Goal: Transaction & Acquisition: Book appointment/travel/reservation

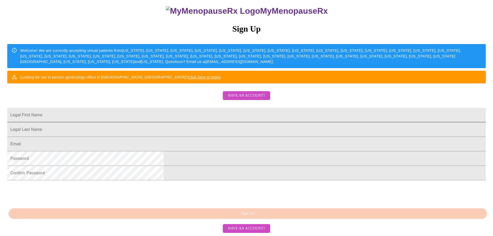
scroll to position [97, 0]
click at [201, 108] on input "Legal First Name" at bounding box center [246, 115] width 479 height 14
type input "[PERSON_NAME]"
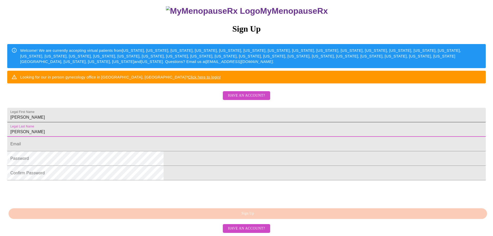
type input "[PERSON_NAME]"
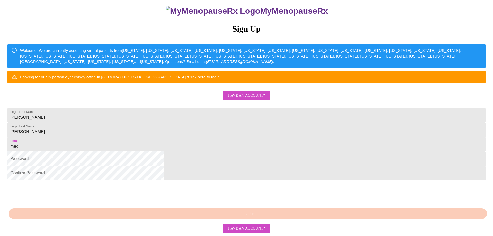
type input "[EMAIL_ADDRESS][DOMAIN_NAME]"
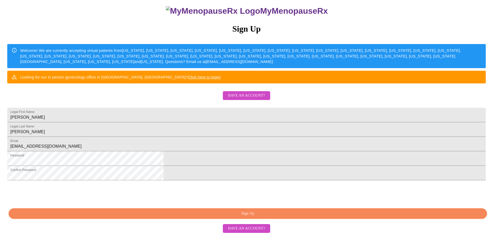
click at [246, 230] on span "Have an account?" at bounding box center [246, 228] width 37 height 6
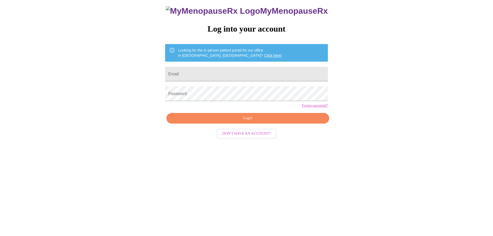
scroll to position [5, 0]
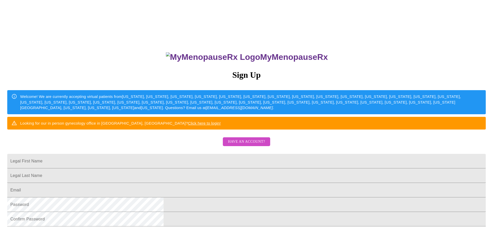
scroll to position [97, 0]
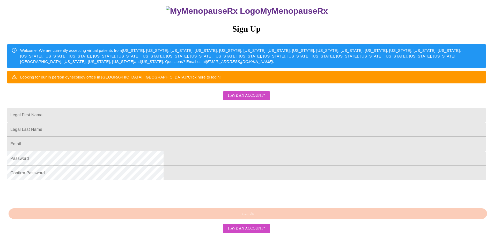
click at [178, 108] on input "Legal First Name" at bounding box center [246, 115] width 479 height 14
click at [183, 108] on input "Legal First Name" at bounding box center [246, 115] width 479 height 14
type input "[PERSON_NAME]"
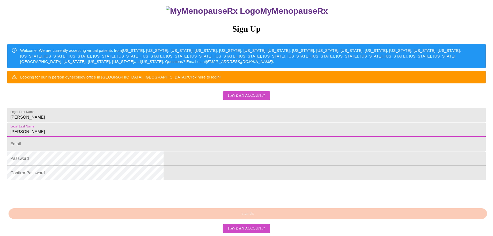
type input "[PERSON_NAME]"
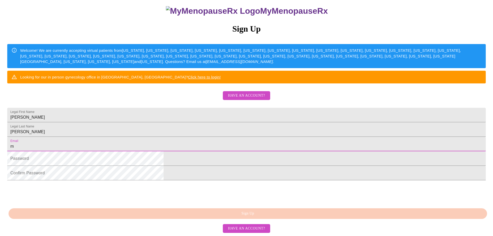
type input "[EMAIL_ADDRESS][DOMAIN_NAME]"
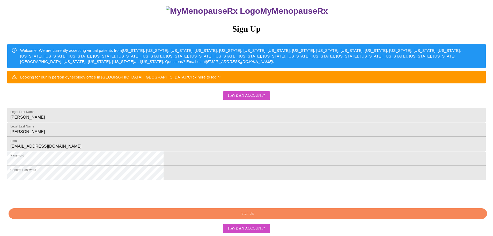
click at [239, 211] on span "Sign Up" at bounding box center [247, 213] width 467 height 6
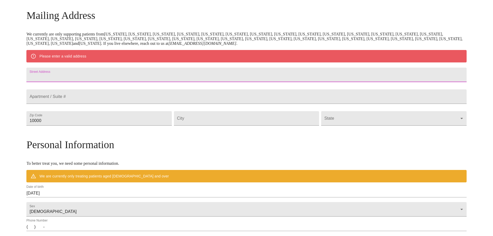
click at [115, 79] on input "Street Address" at bounding box center [246, 75] width 440 height 14
type input "[STREET_ADDRESS]"
type input "60189"
type input "Wheaton"
click at [322, 137] on body "MyMenopauseRx Welcome to MyMenopauseRx Since it's your first time here, you'll …" at bounding box center [246, 128] width 489 height 404
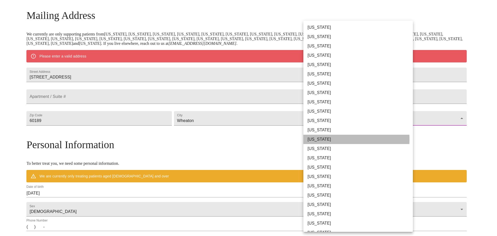
click at [321, 139] on li "[US_STATE]" at bounding box center [359, 139] width 113 height 9
type input "[US_STATE]"
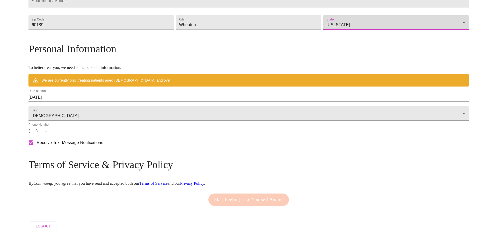
scroll to position [172, 0]
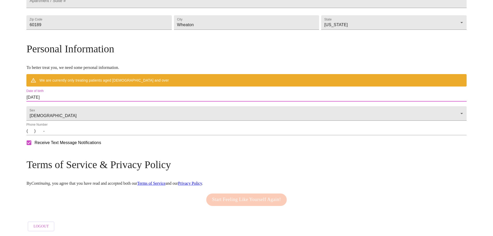
click at [97, 93] on input "[DATE]" at bounding box center [246, 97] width 440 height 8
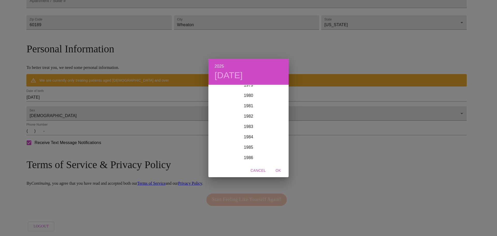
scroll to position [859, 0]
click at [247, 131] on div "1986" at bounding box center [248, 132] width 80 height 10
click at [249, 94] on div "Feb" at bounding box center [248, 94] width 27 height 19
click at [269, 140] on p "21" at bounding box center [269, 139] width 4 height 5
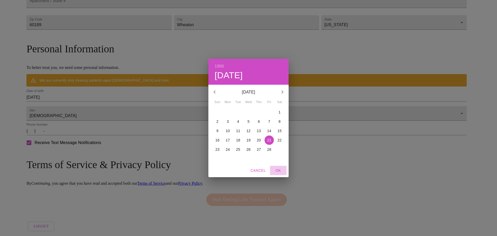
click at [282, 170] on span "OK" at bounding box center [278, 170] width 12 height 6
type input "[DATE]"
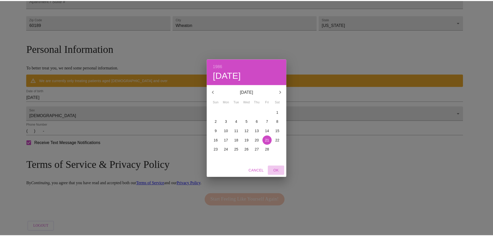
scroll to position [157, 0]
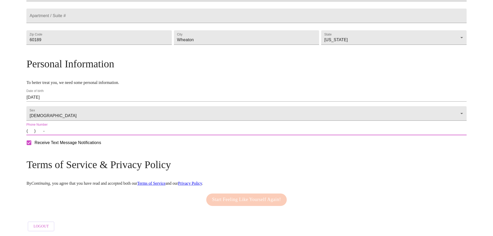
click at [82, 132] on input "(   )    -" at bounding box center [246, 131] width 440 height 8
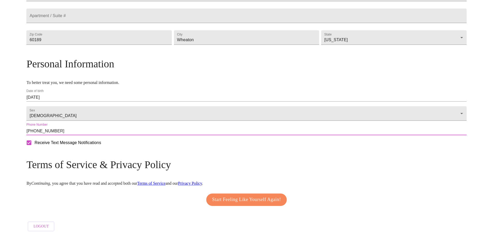
type input "[PHONE_NUMBER]"
click at [221, 199] on span "Start Feeling Like Yourself Again!" at bounding box center [246, 199] width 69 height 8
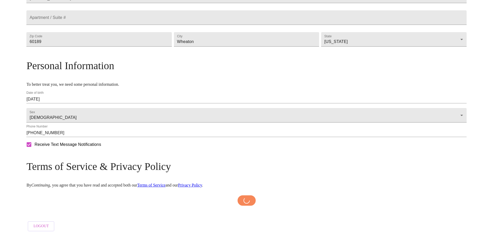
scroll to position [155, 0]
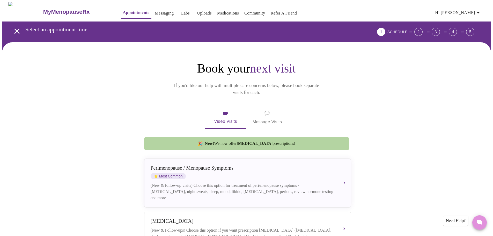
click at [479, 223] on icon "Messages" at bounding box center [479, 222] width 5 height 5
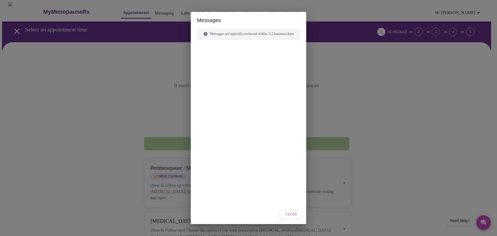
click at [227, 35] on div "Messages are typically reviewed within 1-2 business days" at bounding box center [248, 33] width 103 height 11
click at [297, 216] on span "Close" at bounding box center [291, 214] width 12 height 6
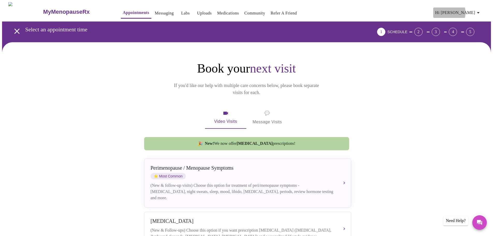
click at [467, 11] on span "Hi [PERSON_NAME]" at bounding box center [458, 12] width 46 height 7
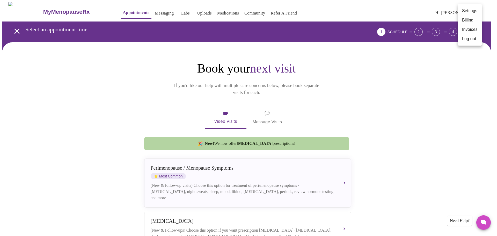
click at [413, 94] on div at bounding box center [248, 118] width 497 height 236
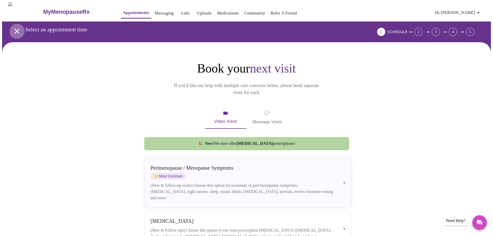
click at [13, 29] on icon "open drawer" at bounding box center [16, 31] width 9 height 9
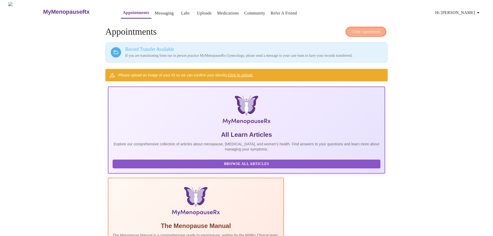
click at [369, 29] on span "Create Appointment" at bounding box center [366, 32] width 29 height 6
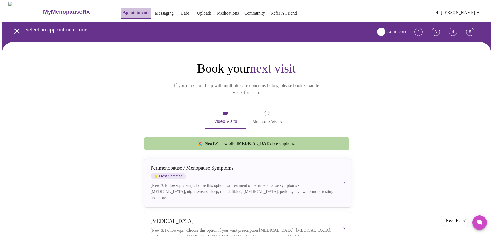
click at [123, 9] on link "Appointments" at bounding box center [136, 12] width 26 height 7
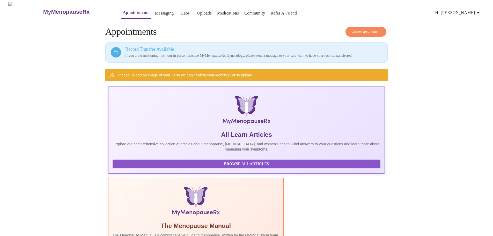
click at [358, 31] on span "Create Appointment" at bounding box center [366, 32] width 29 height 6
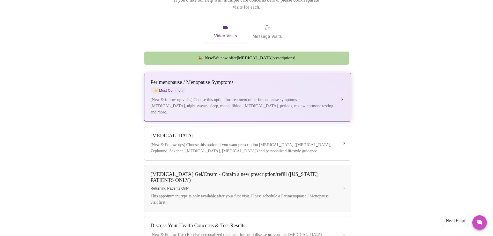
scroll to position [86, 0]
click at [228, 87] on div "[MEDICAL_DATA] / Menopause Symptoms ⭐ Most Common (New & follow-up visits) Choo…" at bounding box center [248, 97] width 194 height 36
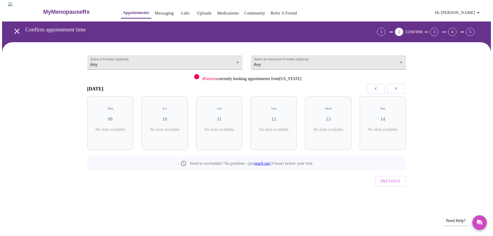
scroll to position [0, 0]
click at [400, 91] on icon "button" at bounding box center [398, 88] width 6 height 6
click at [376, 91] on icon "button" at bounding box center [378, 88] width 6 height 6
click at [394, 91] on button "button" at bounding box center [398, 89] width 18 height 10
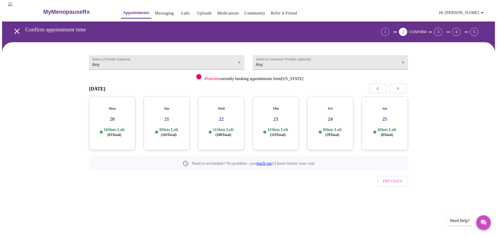
click at [372, 89] on button "button" at bounding box center [378, 89] width 18 height 10
click at [141, 62] on body "MyMenopauseRx Appointments Messaging Labs Uploads Medications Community Refer a…" at bounding box center [248, 107] width 493 height 210
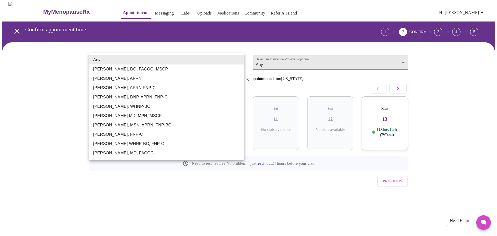
click at [141, 62] on li "Any" at bounding box center [166, 59] width 155 height 9
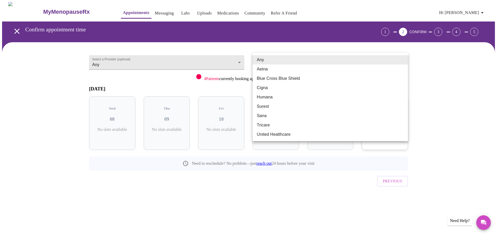
click at [261, 62] on body "MyMenopauseRx Appointments Messaging Labs Uploads Medications Community Refer a…" at bounding box center [248, 107] width 493 height 210
click at [267, 79] on li "Blue Cross Blue Shield" at bounding box center [330, 78] width 155 height 9
type input "Blue Cross Blue Shield"
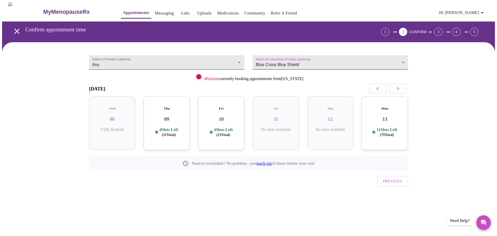
click at [201, 60] on body "MyMenopauseRx Appointments Messaging Labs Uploads Medications Community Refer a…" at bounding box center [248, 107] width 493 height 210
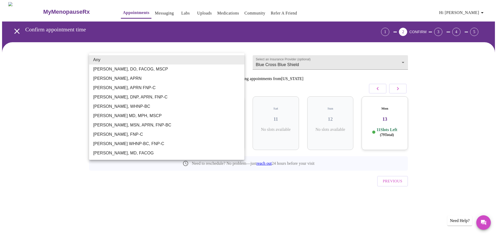
click at [282, 84] on div at bounding box center [248, 118] width 497 height 236
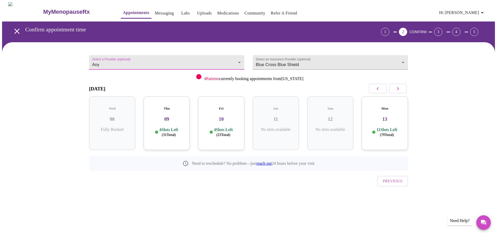
click at [403, 90] on button "button" at bounding box center [398, 89] width 18 height 10
click at [170, 116] on h3 "21" at bounding box center [167, 119] width 38 height 6
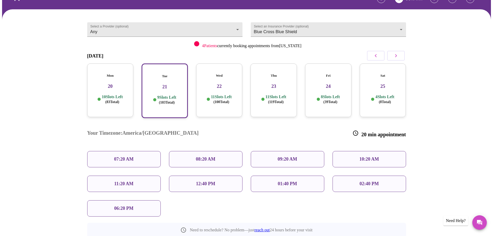
scroll to position [52, 0]
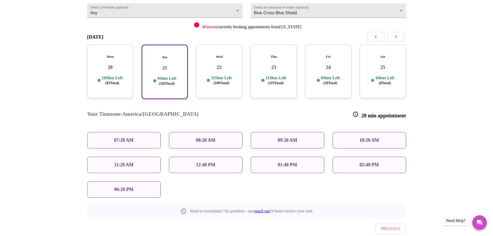
click at [115, 81] on div "Mon 20 10 Slots Left ( 83 Total)" at bounding box center [110, 72] width 46 height 54
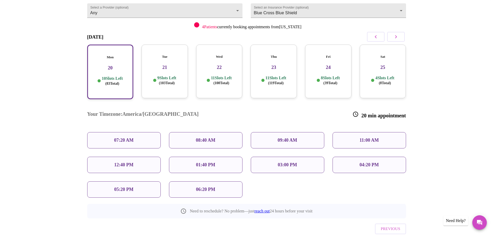
click at [369, 162] on p "04:20 PM" at bounding box center [369, 164] width 19 height 5
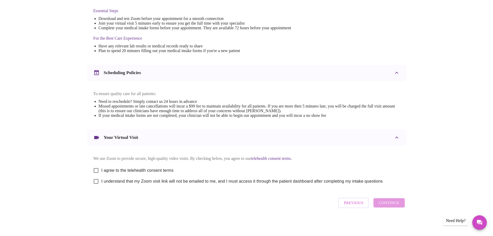
scroll to position [140, 0]
drag, startPoint x: 95, startPoint y: 170, endPoint x: 96, endPoint y: 172, distance: 2.9
click at [96, 170] on input "I agree to the telehealth consent terms" at bounding box center [96, 170] width 11 height 11
checkbox input "true"
click at [96, 184] on input "I understand that my Zoom visit link will not be emailed to me, and I must acce…" at bounding box center [96, 181] width 11 height 11
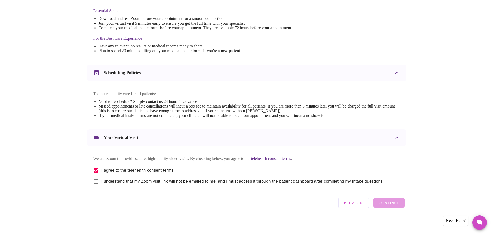
checkbox input "true"
click at [391, 205] on span "Continue" at bounding box center [389, 202] width 21 height 7
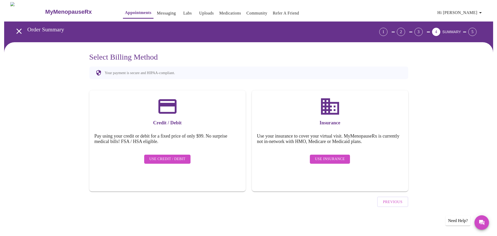
scroll to position [0, 0]
click at [172, 156] on span "Use Credit / Debit" at bounding box center [167, 159] width 36 height 6
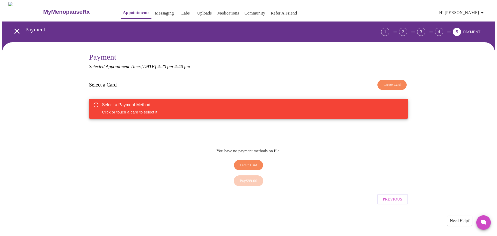
click at [245, 180] on div "Pay $99.00" at bounding box center [248, 181] width 319 height 16
click at [399, 83] on span "Create Card" at bounding box center [391, 85] width 17 height 6
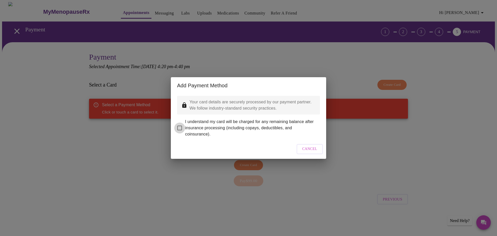
click at [179, 123] on input "I understand my card will be charged for any remaining balance after insurance …" at bounding box center [179, 127] width 11 height 11
checkbox input "true"
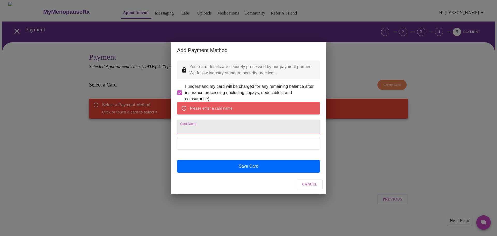
click at [227, 128] on input "Card Name" at bounding box center [248, 127] width 143 height 14
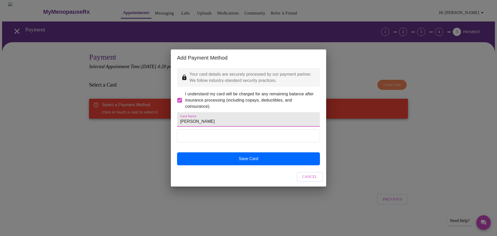
type input "[PERSON_NAME]"
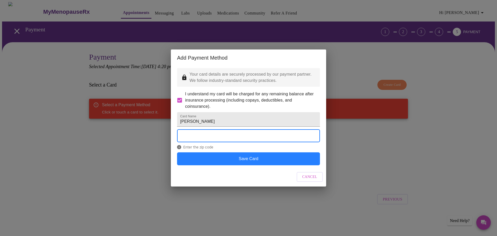
click at [247, 165] on button "Save Card" at bounding box center [248, 158] width 143 height 13
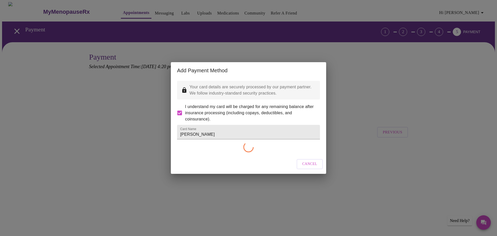
checkbox input "false"
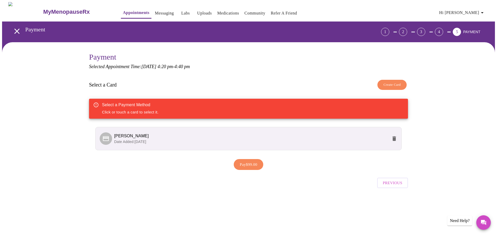
click at [169, 136] on span "[PERSON_NAME]" at bounding box center [251, 136] width 274 height 6
click at [170, 136] on span "[PERSON_NAME]" at bounding box center [251, 136] width 274 height 6
click at [248, 165] on span "Pay $99.00" at bounding box center [249, 164] width 18 height 7
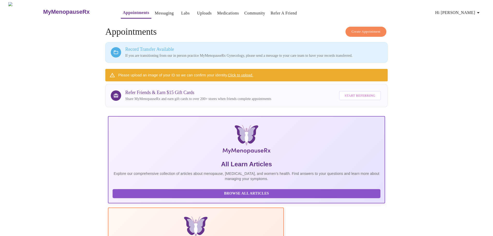
click at [239, 73] on link "Click to upload." at bounding box center [240, 75] width 25 height 4
